Goal: Participate in discussion: Engage in conversation with other users on a specific topic

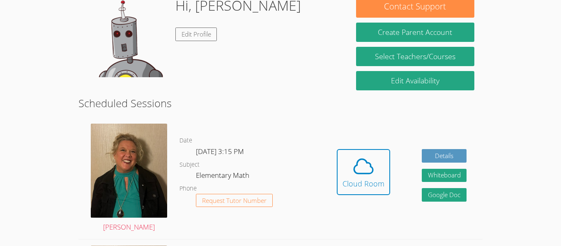
scroll to position [138, 0]
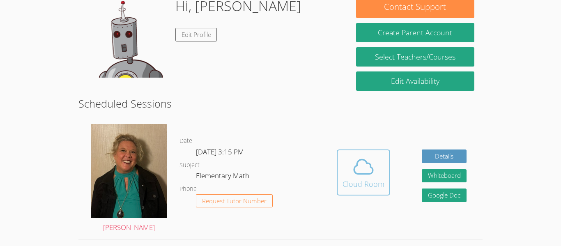
click at [371, 165] on icon at bounding box center [363, 167] width 19 height 14
click at [393, 163] on div "Hidden Cloud Room Details Whiteboard Hidden Google Doc" at bounding box center [402, 179] width 162 height 122
click at [365, 170] on icon at bounding box center [363, 166] width 23 height 23
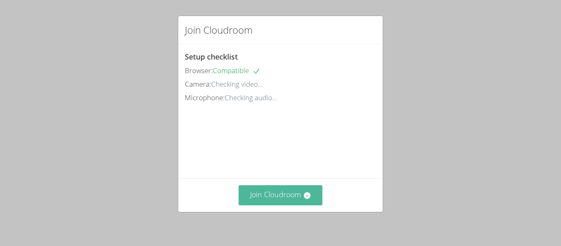
click at [289, 192] on button "Join Cloudroom" at bounding box center [281, 195] width 84 height 20
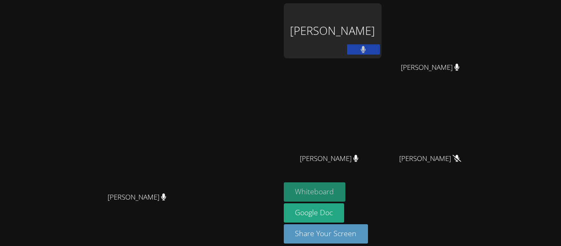
click at [346, 189] on button "Whiteboard" at bounding box center [315, 191] width 62 height 19
click at [366, 50] on icon at bounding box center [363, 49] width 5 height 7
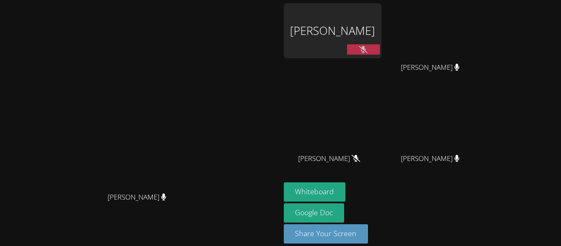
click at [368, 50] on icon at bounding box center [363, 49] width 9 height 7
click at [406, 189] on div "Whiteboard Google Doc Share Your Screen" at bounding box center [383, 216] width 199 height 68
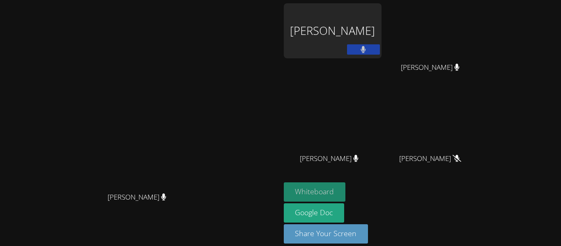
click at [346, 187] on button "Whiteboard" at bounding box center [315, 191] width 62 height 19
click at [346, 194] on button "Whiteboard" at bounding box center [315, 191] width 62 height 19
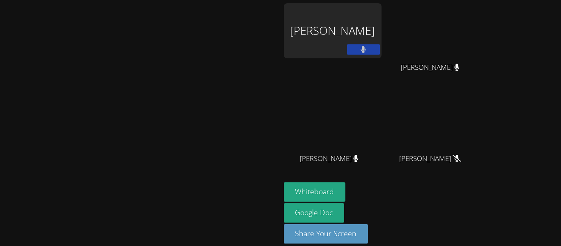
click at [33, 7] on div "[PERSON_NAME]" at bounding box center [140, 127] width 274 height 249
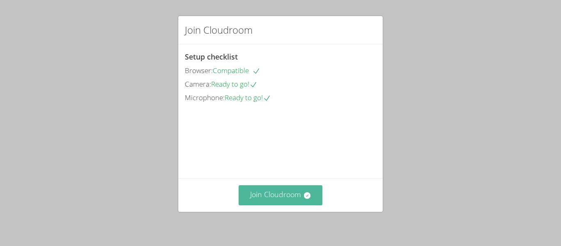
click at [270, 192] on button "Join Cloudroom" at bounding box center [281, 195] width 84 height 20
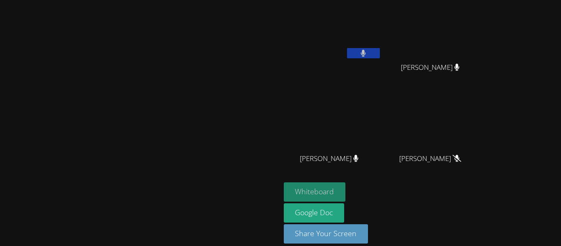
click at [346, 186] on button "Whiteboard" at bounding box center [315, 191] width 62 height 19
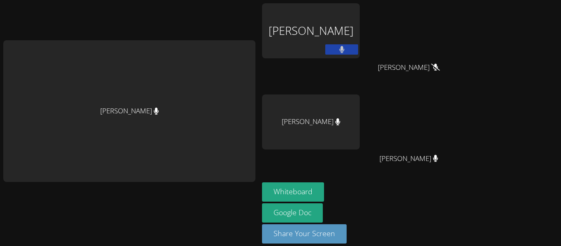
click at [443, 53] on video at bounding box center [412, 30] width 98 height 55
click at [439, 51] on video at bounding box center [412, 30] width 98 height 55
click at [439, 55] on video at bounding box center [412, 30] width 98 height 55
click at [437, 49] on video at bounding box center [412, 30] width 98 height 55
click at [445, 50] on video at bounding box center [412, 30] width 98 height 55
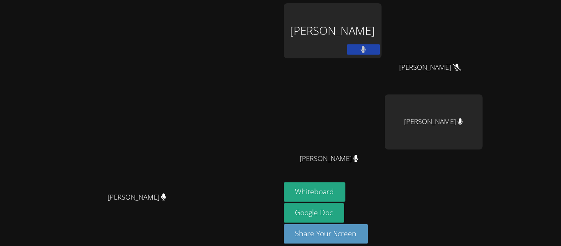
click at [359, 49] on button at bounding box center [363, 49] width 33 height 10
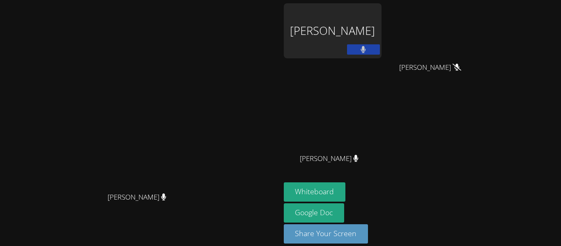
click at [380, 48] on button at bounding box center [363, 49] width 33 height 10
click at [380, 52] on button at bounding box center [363, 49] width 33 height 10
click at [380, 49] on button at bounding box center [363, 49] width 33 height 10
click at [366, 49] on icon at bounding box center [363, 49] width 5 height 7
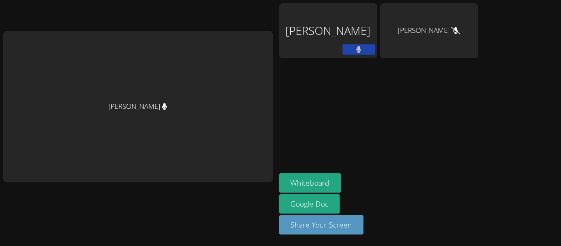
drag, startPoint x: 437, startPoint y: 49, endPoint x: 375, endPoint y: 64, distance: 64.1
click at [381, 64] on div "Jade Mendez Ramirez" at bounding box center [430, 47] width 98 height 88
click at [343, 53] on button at bounding box center [359, 49] width 33 height 10
click at [344, 51] on button at bounding box center [359, 49] width 33 height 10
click at [343, 51] on button at bounding box center [359, 49] width 33 height 10
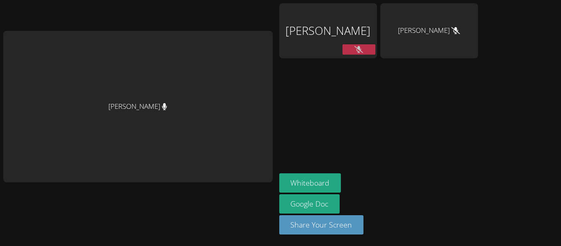
click at [355, 49] on icon at bounding box center [359, 49] width 9 height 7
click at [343, 49] on button at bounding box center [359, 49] width 33 height 10
click at [355, 49] on icon at bounding box center [359, 49] width 9 height 7
click at [343, 49] on button at bounding box center [359, 49] width 33 height 10
click at [355, 49] on icon at bounding box center [359, 49] width 9 height 7
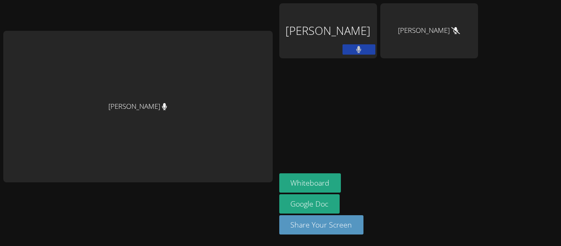
click at [343, 49] on button at bounding box center [359, 49] width 33 height 10
click at [356, 49] on icon at bounding box center [358, 49] width 5 height 7
click at [343, 49] on button at bounding box center [359, 49] width 33 height 10
click at [356, 49] on icon at bounding box center [358, 49] width 5 height 7
click at [343, 49] on button at bounding box center [359, 49] width 33 height 10
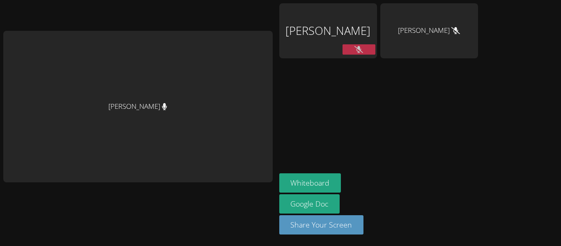
click at [355, 49] on icon at bounding box center [359, 49] width 9 height 7
click at [343, 49] on button at bounding box center [359, 49] width 33 height 10
click at [355, 49] on icon at bounding box center [359, 49] width 9 height 7
click at [343, 49] on button at bounding box center [359, 49] width 33 height 10
click at [355, 49] on icon at bounding box center [359, 49] width 9 height 7
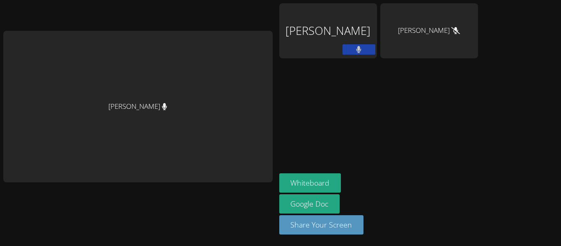
click at [343, 49] on button at bounding box center [359, 49] width 33 height 10
click at [356, 49] on icon at bounding box center [358, 49] width 5 height 7
click at [343, 49] on button at bounding box center [359, 49] width 33 height 10
click at [355, 49] on icon at bounding box center [359, 49] width 9 height 7
click at [343, 49] on button at bounding box center [359, 49] width 33 height 10
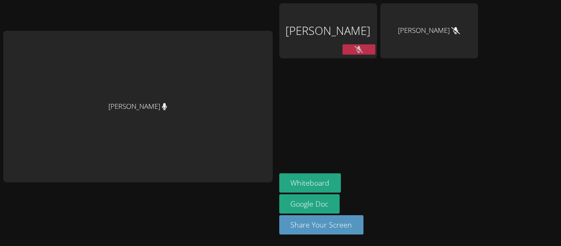
click at [355, 49] on icon at bounding box center [359, 49] width 9 height 7
click at [343, 49] on button at bounding box center [359, 49] width 33 height 10
click at [356, 49] on icon at bounding box center [358, 49] width 5 height 7
click at [343, 49] on button at bounding box center [359, 49] width 33 height 10
click at [355, 49] on icon at bounding box center [359, 49] width 9 height 7
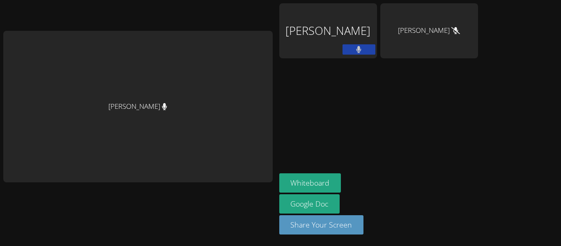
click at [343, 49] on button at bounding box center [359, 49] width 33 height 10
click at [343, 53] on button at bounding box center [359, 49] width 33 height 10
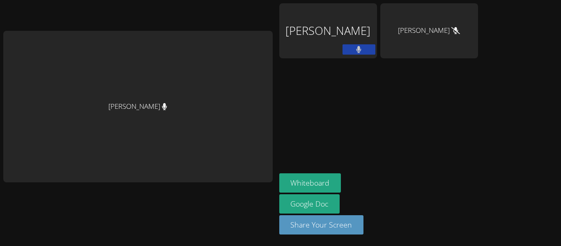
click at [343, 53] on button at bounding box center [359, 49] width 33 height 10
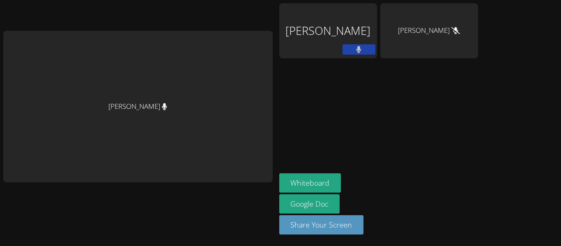
click at [343, 53] on button at bounding box center [359, 49] width 33 height 10
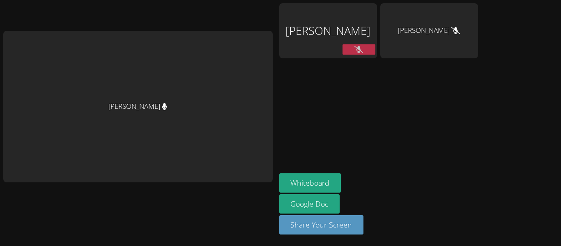
click at [343, 53] on button at bounding box center [359, 49] width 33 height 10
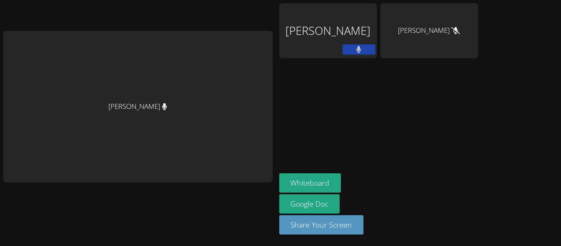
click at [343, 53] on button at bounding box center [359, 49] width 33 height 10
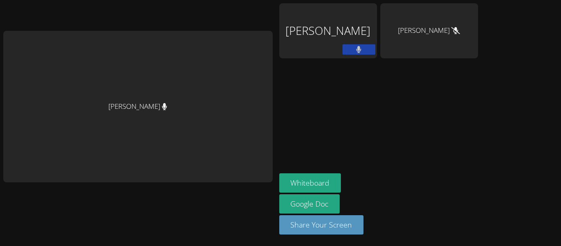
click at [343, 53] on button at bounding box center [359, 49] width 33 height 10
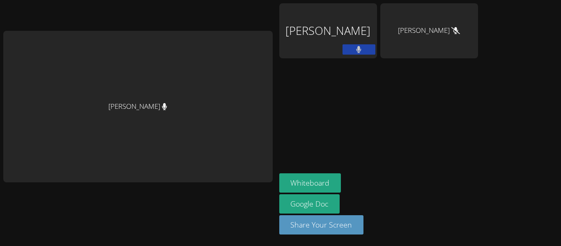
click at [343, 53] on button at bounding box center [359, 49] width 33 height 10
click at [357, 53] on icon at bounding box center [359, 49] width 5 height 7
click at [355, 52] on icon at bounding box center [359, 49] width 9 height 7
click at [356, 52] on icon at bounding box center [358, 49] width 5 height 7
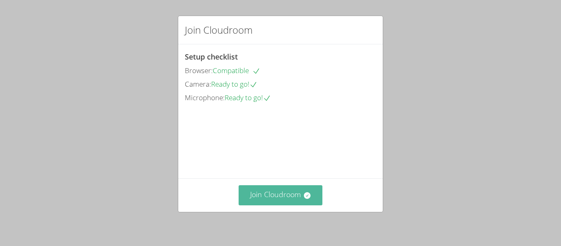
click at [301, 194] on button "Join Cloudroom" at bounding box center [281, 195] width 84 height 20
